Goal: Use online tool/utility: Use online tool/utility

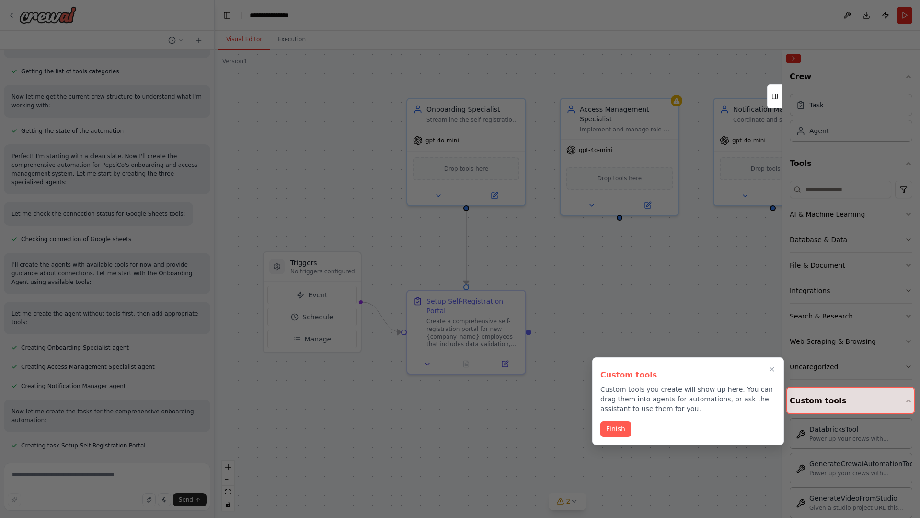
scroll to position [368, 0]
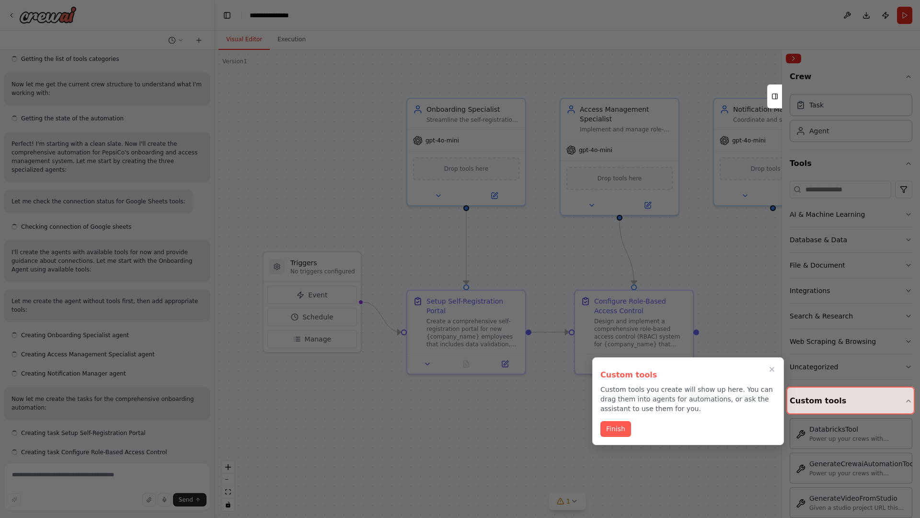
scroll to position [368, 0]
click at [772, 369] on icon "Close walkthrough" at bounding box center [772, 369] width 4 height 4
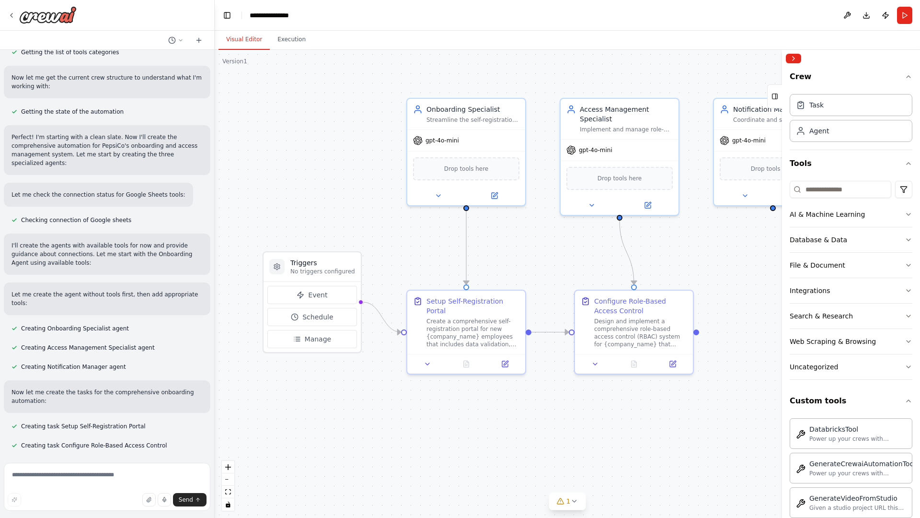
scroll to position [387, 0]
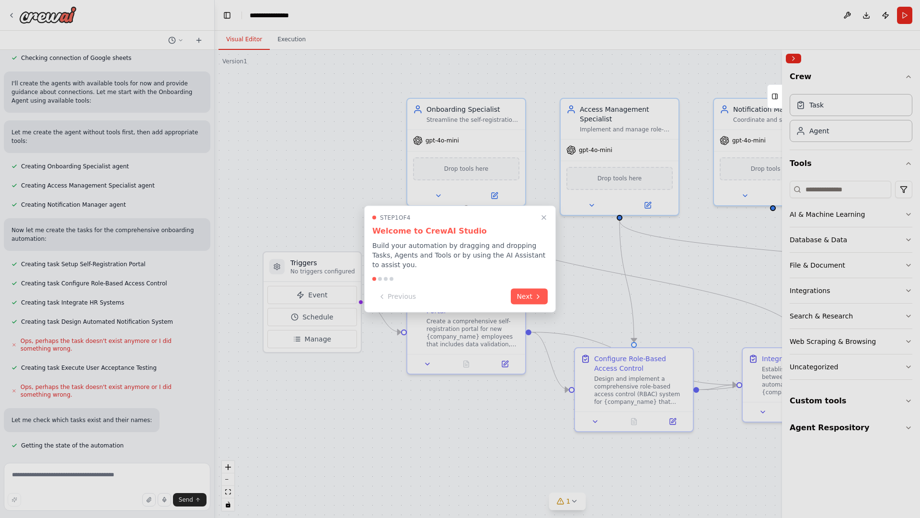
scroll to position [580, 0]
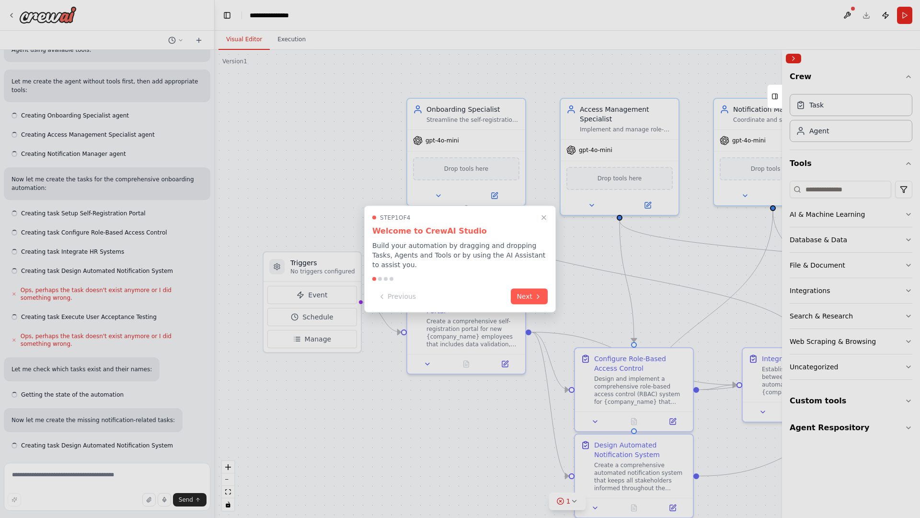
scroll to position [600, 0]
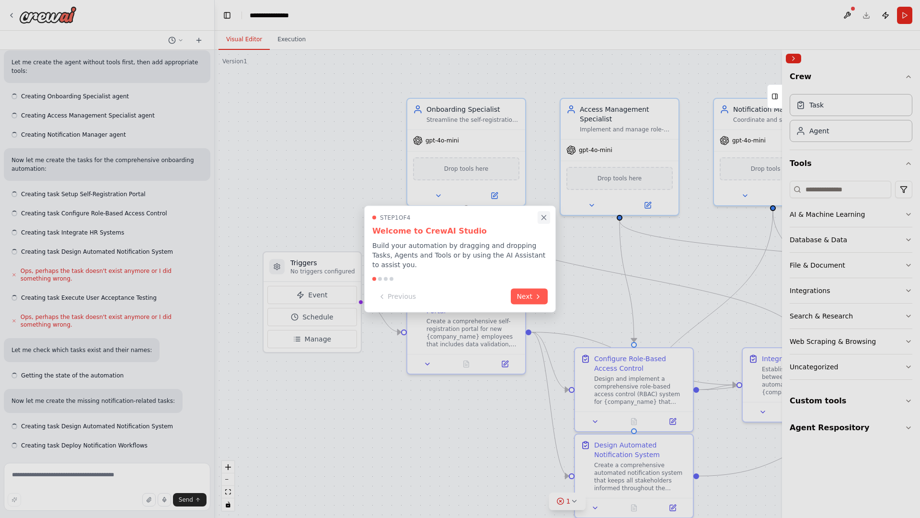
click at [544, 217] on icon "Close walkthrough" at bounding box center [544, 217] width 4 height 4
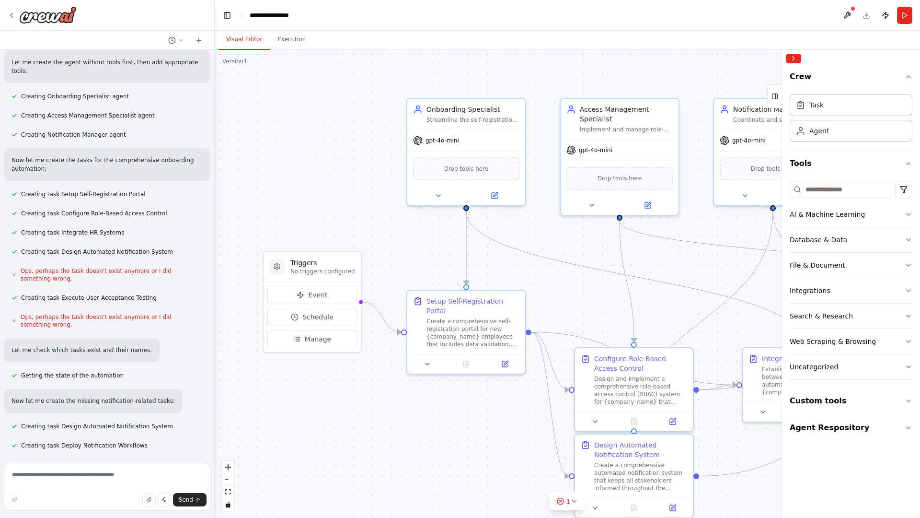
scroll to position [0, 0]
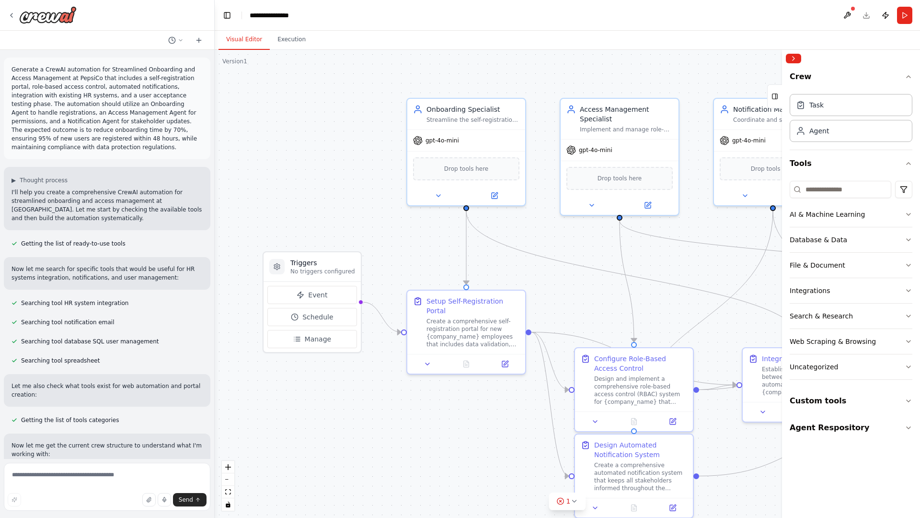
click at [13, 67] on p "Generate a CrewAI automation for Streamlined Onboarding and Access Management a…" at bounding box center [107, 108] width 191 height 86
click at [282, 105] on div ".deletable-edge-delete-btn { width: 20px; height: 20px; border: 0px solid #ffff…" at bounding box center [568, 284] width 706 height 468
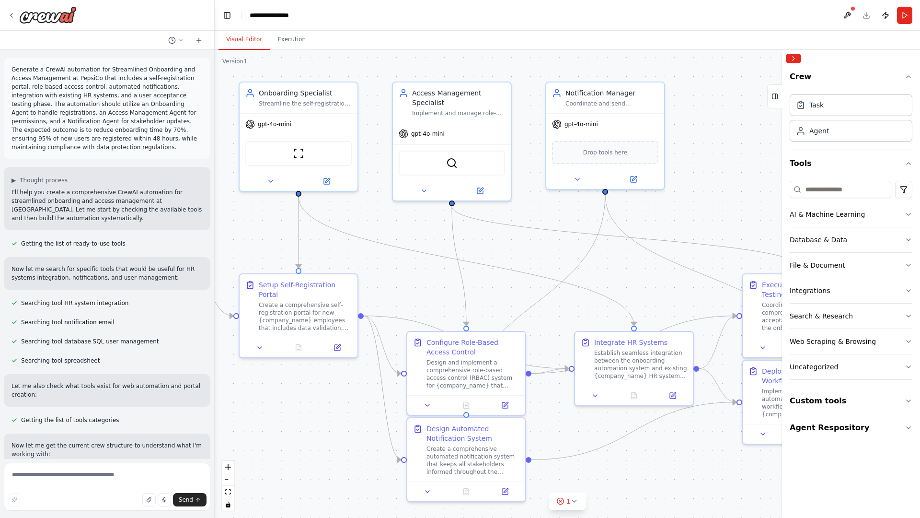
drag, startPoint x: 262, startPoint y: 243, endPoint x: 60, endPoint y: 223, distance: 202.2
click at [60, 223] on div "Generate a CrewAI automation for Streamlined Onboarding and Access Management a…" at bounding box center [460, 259] width 920 height 518
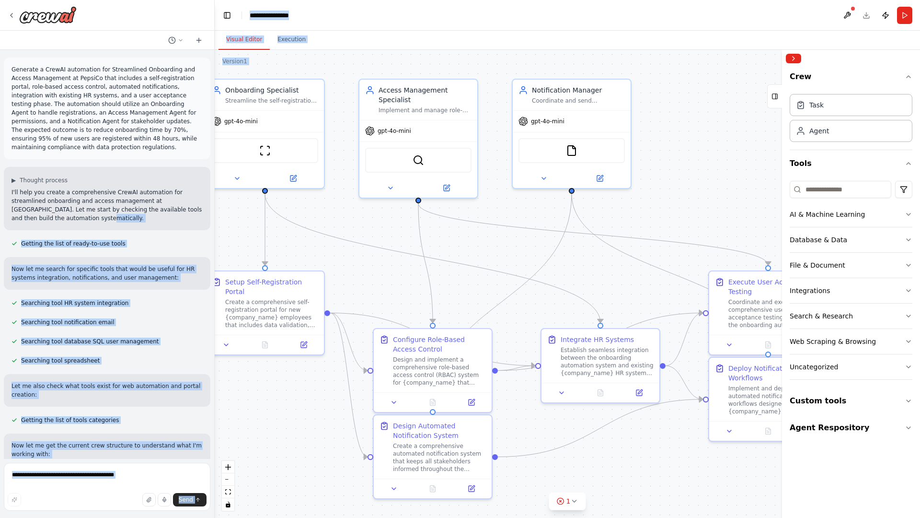
drag, startPoint x: 60, startPoint y: 223, endPoint x: 385, endPoint y: 255, distance: 326.5
click at [385, 255] on div "Generate a CrewAI automation for Streamlined Onboarding and Access Management a…" at bounding box center [460, 259] width 920 height 518
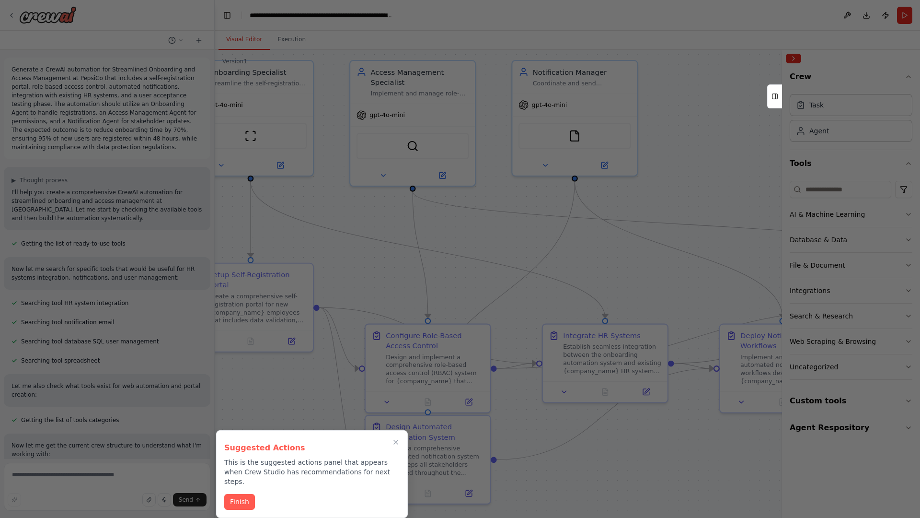
drag, startPoint x: 363, startPoint y: 241, endPoint x: 338, endPoint y: 284, distance: 49.2
click at [338, 284] on div at bounding box center [460, 259] width 920 height 518
